Goal: Go to known website: Go to known website

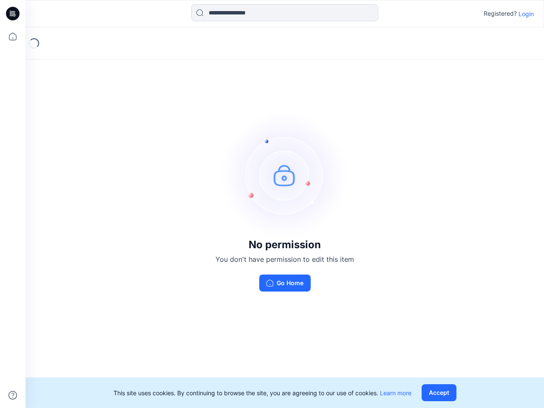
click at [272, 204] on img at bounding box center [285, 175] width 128 height 128
click at [13, 14] on icon at bounding box center [13, 14] width 3 height 0
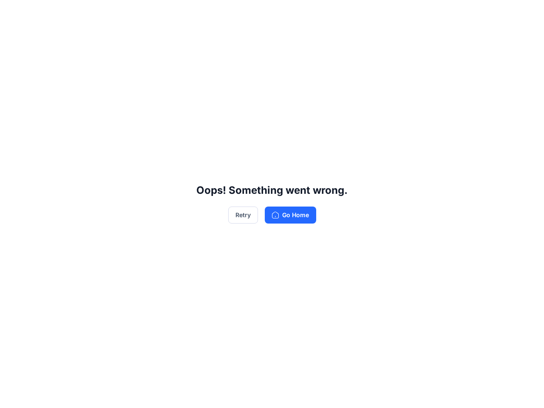
click at [13, 37] on div "Oops! Something went wrong. Retry Go Home" at bounding box center [272, 204] width 544 height 408
click at [13, 395] on div "Oops! Something went wrong. Retry Go Home" at bounding box center [272, 204] width 544 height 408
click at [285, 13] on div "Oops! Something went wrong. Retry Go Home" at bounding box center [272, 204] width 544 height 408
click at [526, 14] on div "Oops! Something went wrong. Retry Go Home" at bounding box center [272, 204] width 544 height 408
click at [441, 393] on div "Oops! Something went wrong. Retry Go Home" at bounding box center [272, 204] width 544 height 408
